Goal: Task Accomplishment & Management: Complete application form

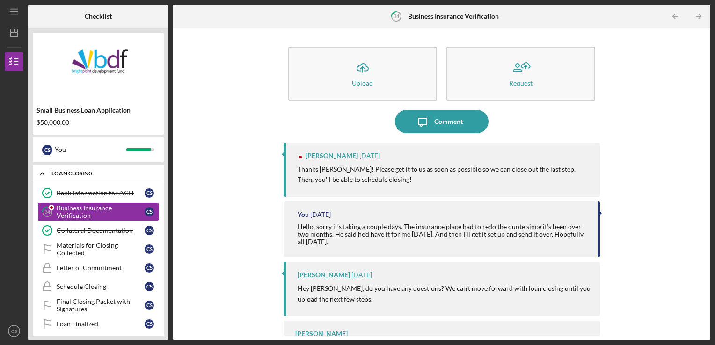
scroll to position [89, 0]
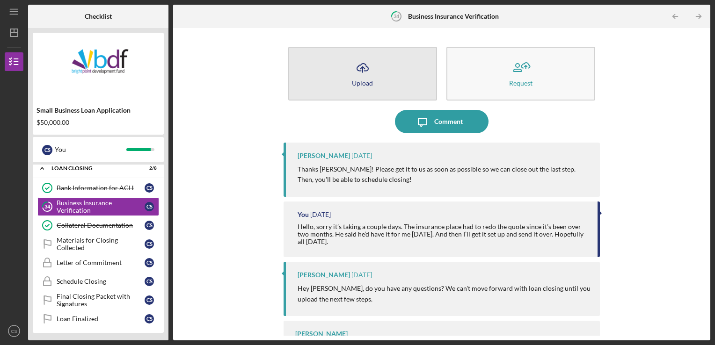
click at [363, 70] on icon "Icon/Upload" at bounding box center [362, 67] width 23 height 23
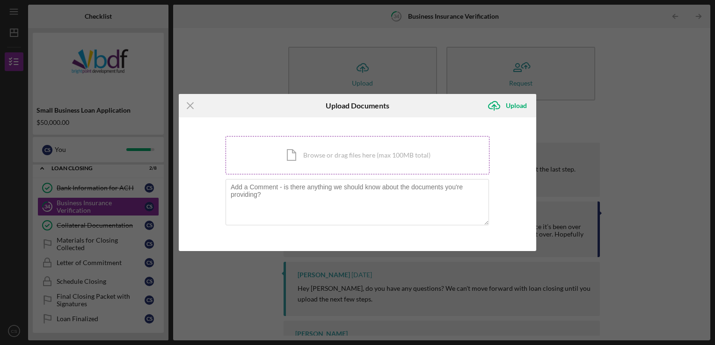
click at [316, 159] on div "Icon/Document Browse or drag files here (max 100MB total) Tap to choose files o…" at bounding box center [358, 155] width 264 height 38
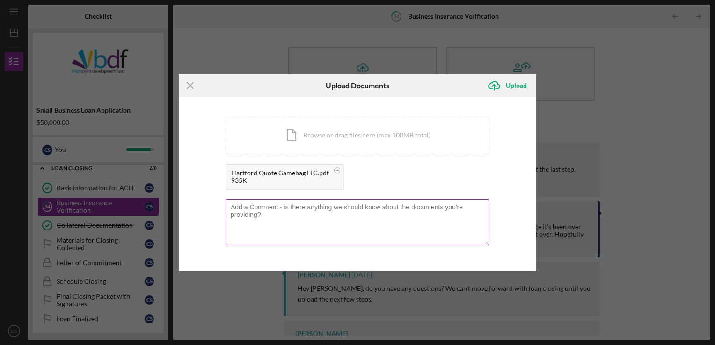
click at [287, 227] on textarea at bounding box center [358, 222] width 264 height 46
type textarea "This is my new quote. I am trying to get it set up [DATE]."
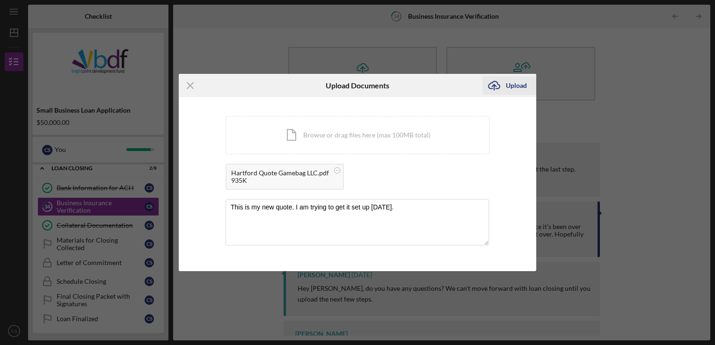
click at [495, 86] on g "submit" at bounding box center [494, 85] width 11 height 9
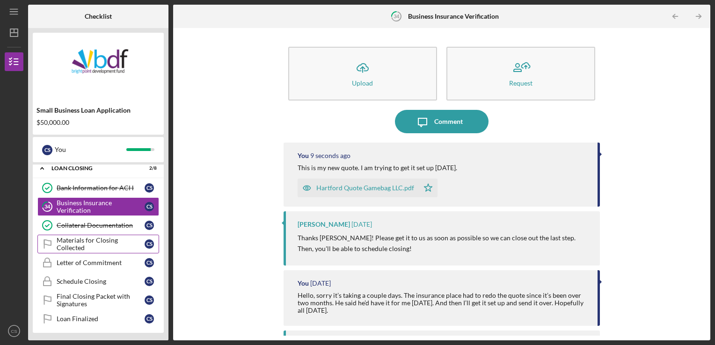
click at [95, 244] on div "Materials for Closing Collected" at bounding box center [101, 244] width 88 height 15
